Goal: Information Seeking & Learning: Compare options

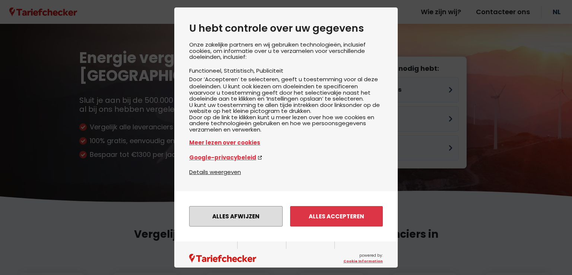
click at [215, 224] on button "Alles afwijzen" at bounding box center [235, 216] width 93 height 20
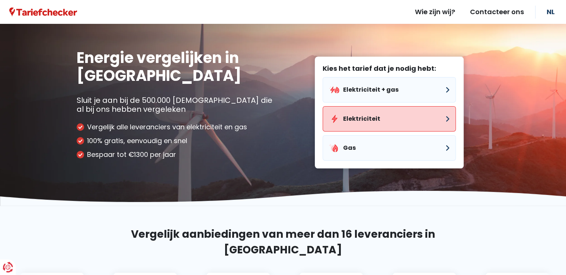
click at [362, 119] on button "Elektriciteit" at bounding box center [389, 118] width 133 height 25
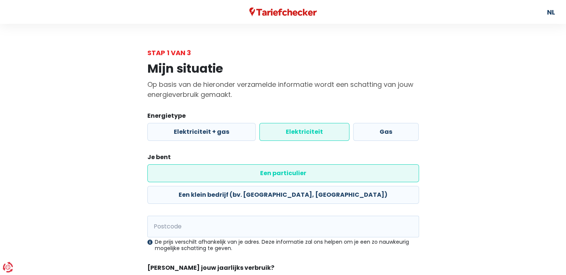
click at [294, 131] on label "Elektriciteit" at bounding box center [305, 132] width 90 height 18
click at [294, 131] on input "Elektriciteit" at bounding box center [305, 132] width 90 height 18
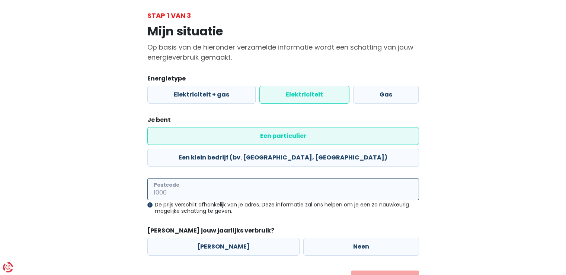
click at [198, 178] on input "Postcode" at bounding box center [283, 189] width 272 height 22
type input "9840"
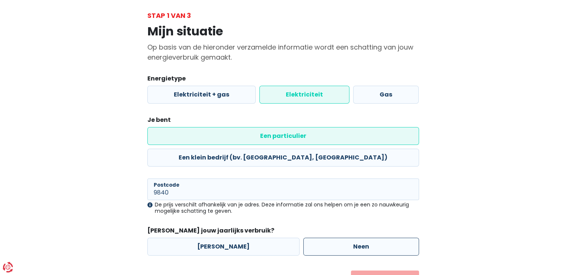
click at [355, 238] on label "Neen" at bounding box center [361, 247] width 116 height 18
click at [355, 238] on input "Neen" at bounding box center [361, 247] width 116 height 18
radio input "true"
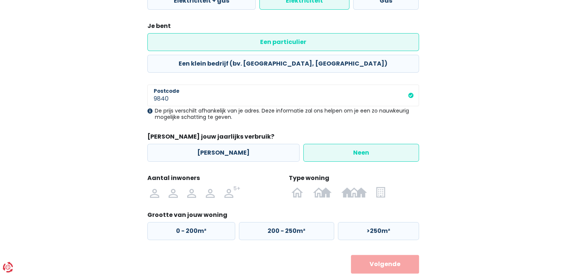
scroll to position [132, 0]
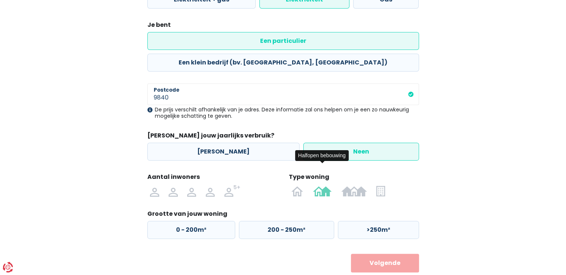
click at [324, 185] on img at bounding box center [322, 191] width 19 height 12
click at [324, 185] on input "radio" at bounding box center [322, 191] width 28 height 12
radio input "true"
click at [174, 185] on img at bounding box center [173, 191] width 9 height 12
click at [174, 185] on input "radio" at bounding box center [173, 191] width 19 height 12
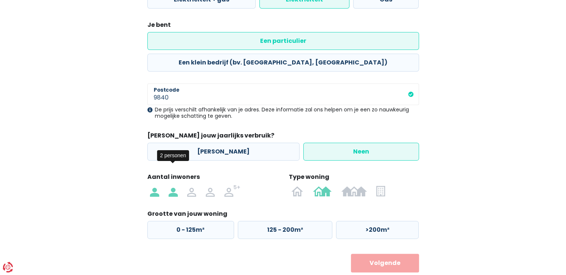
radio input "true"
click at [378, 221] on label ">200m²" at bounding box center [377, 230] width 83 height 18
click at [378, 221] on input ">200m²" at bounding box center [377, 230] width 83 height 18
radio input "true"
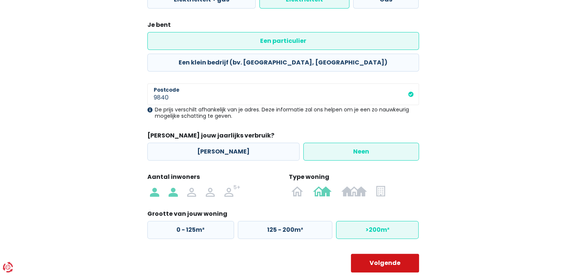
click at [383, 254] on button "Volgende" at bounding box center [385, 263] width 68 height 19
select select
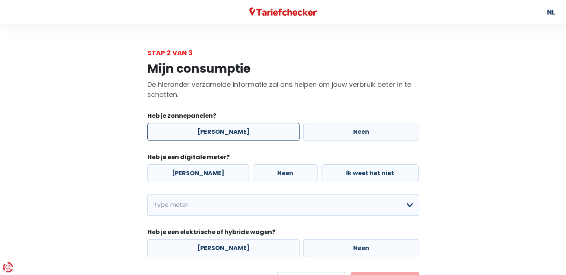
click at [191, 138] on label "[PERSON_NAME]" at bounding box center [223, 132] width 152 height 18
click at [191, 138] on input "[PERSON_NAME]" at bounding box center [223, 132] width 152 height 18
radio input "true"
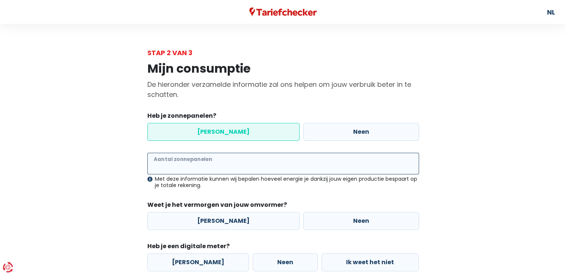
click at [201, 164] on input "Aantal zonnepanelen" at bounding box center [283, 164] width 272 height 22
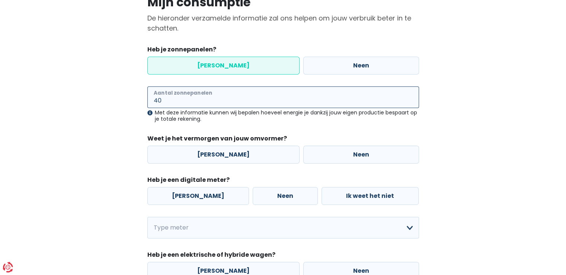
scroll to position [74, 0]
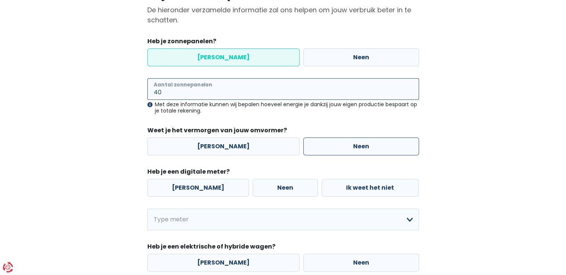
type input "40"
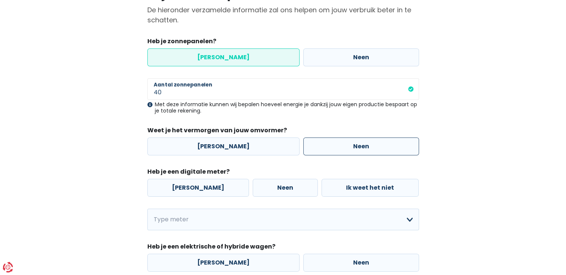
click at [352, 150] on label "Neen" at bounding box center [361, 146] width 116 height 18
click at [352, 150] on input "Neen" at bounding box center [361, 146] width 116 height 18
radio input "true"
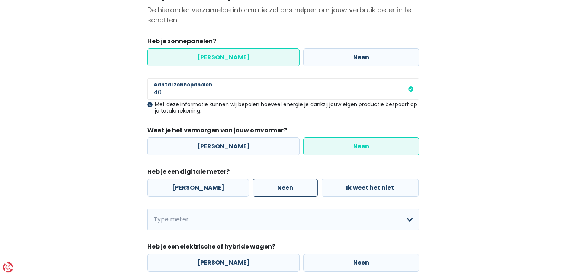
click at [255, 193] on label "Neen" at bounding box center [285, 188] width 65 height 18
click at [255, 193] on input "Neen" at bounding box center [285, 188] width 65 height 18
radio input "true"
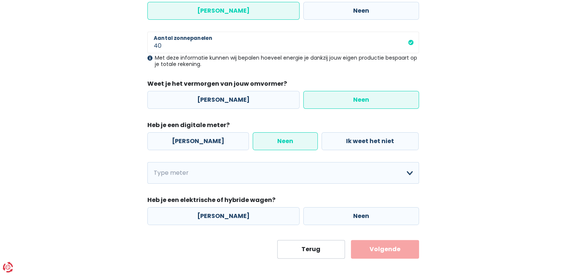
scroll to position [129, 0]
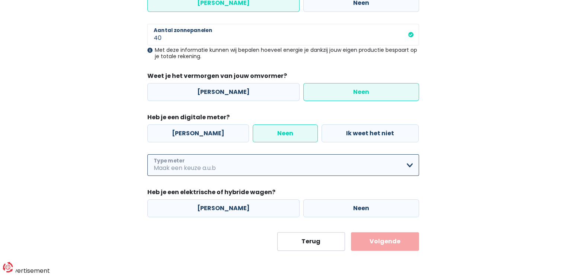
click at [276, 166] on select "Enkelvoudig Tweevoudig Enkelvoudig + uitsluitend nachttarief Tweevoudig + uitsl…" at bounding box center [283, 165] width 272 height 22
select select "day_night_bi_hourly"
click at [147, 154] on select "Enkelvoudig Tweevoudig Enkelvoudig + uitsluitend nachttarief Tweevoudig + uitsl…" at bounding box center [283, 165] width 272 height 22
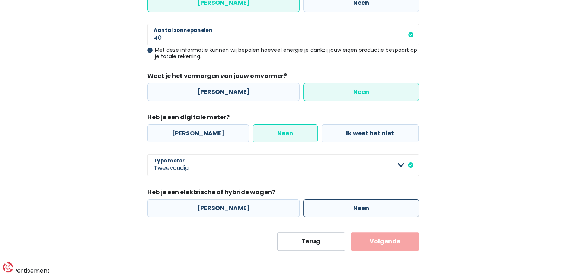
click at [359, 209] on label "Neen" at bounding box center [361, 208] width 116 height 18
click at [359, 209] on input "Neen" at bounding box center [361, 208] width 116 height 18
radio input "true"
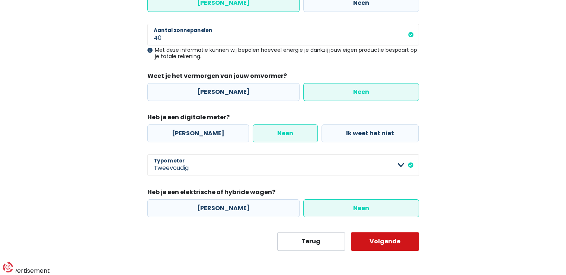
click at [382, 244] on button "Volgende" at bounding box center [385, 241] width 68 height 19
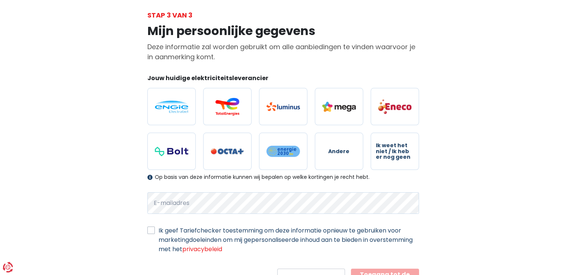
scroll to position [73, 0]
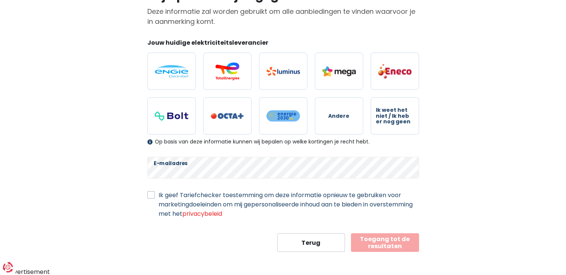
click at [159, 197] on label "Ik geef Tariefchecker toestemming om deze informatie opnieuw te gebruiken voor …" at bounding box center [289, 204] width 261 height 28
click at [151, 197] on input "Ik geef Tariefchecker toestemming om deze informatie opnieuw te gebruiken voor …" at bounding box center [150, 193] width 7 height 7
checkbox input "true"
click at [389, 116] on span "Ik weet het niet / Ik heb er nog geen" at bounding box center [395, 115] width 38 height 17
click at [389, 116] on input "Ik weet het niet / Ik heb er nog geen" at bounding box center [395, 115] width 48 height 37
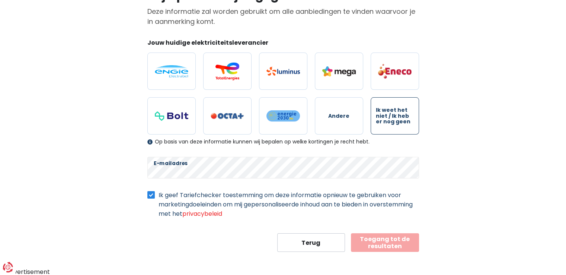
radio input "true"
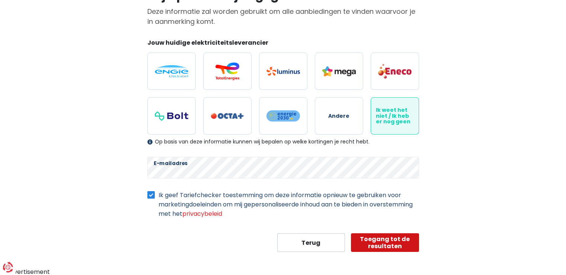
click at [374, 240] on button "Toegang tot de resultaten" at bounding box center [385, 242] width 68 height 19
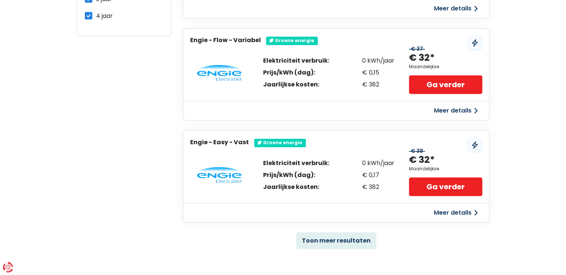
scroll to position [447, 0]
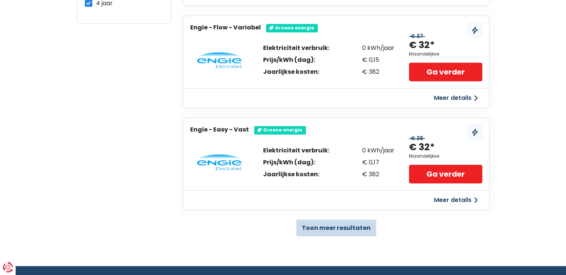
click at [335, 224] on button "Toon meer resultaten" at bounding box center [336, 227] width 80 height 17
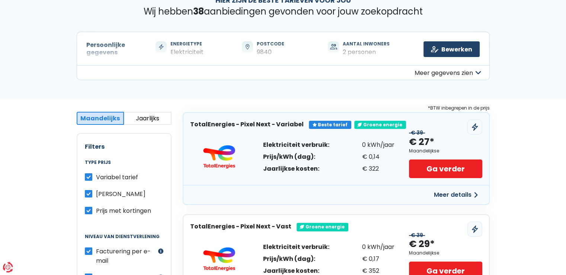
scroll to position [74, 0]
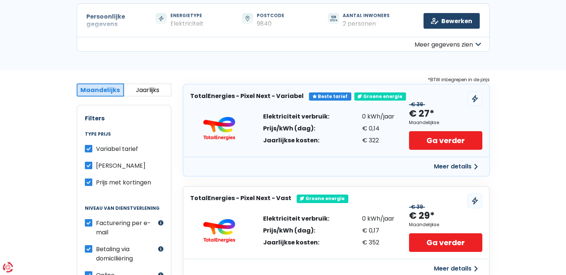
click at [96, 165] on label "[PERSON_NAME]" at bounding box center [121, 165] width 50 height 9
click at [89, 165] on input "[PERSON_NAME]" at bounding box center [88, 164] width 7 height 7
checkbox input "false"
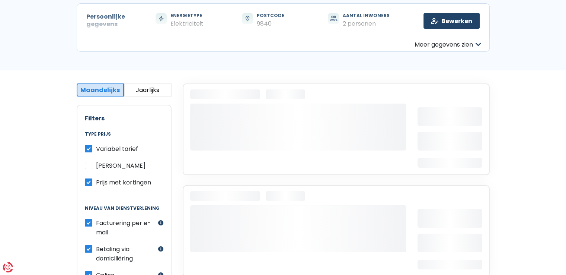
click at [96, 148] on label "Variabel tarief" at bounding box center [117, 148] width 42 height 9
click at [85, 148] on input "Variabel tarief" at bounding box center [88, 147] width 7 height 7
checkbox input "false"
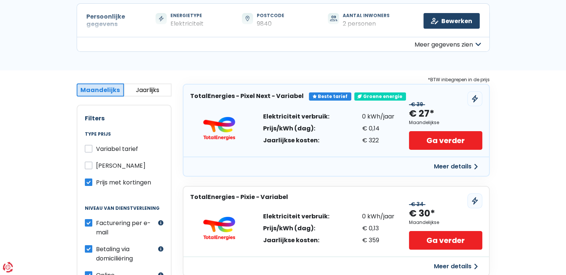
click at [96, 166] on label "[PERSON_NAME]" at bounding box center [121, 165] width 50 height 9
click at [88, 166] on input "[PERSON_NAME]" at bounding box center [88, 164] width 7 height 7
checkbox input "true"
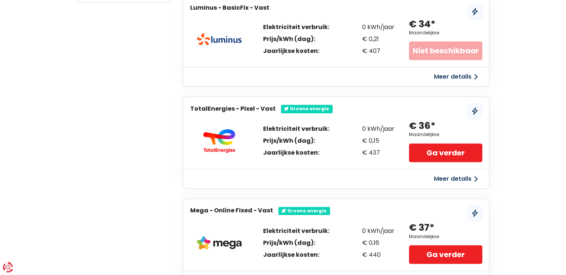
scroll to position [484, 0]
